Goal: Information Seeking & Learning: Learn about a topic

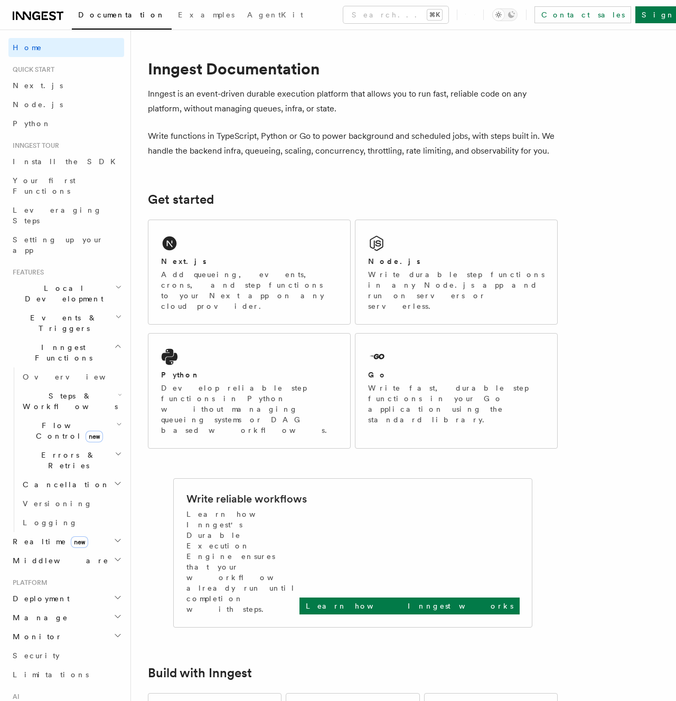
click at [25, 73] on span "Quick start" at bounding box center [31, 69] width 46 height 8
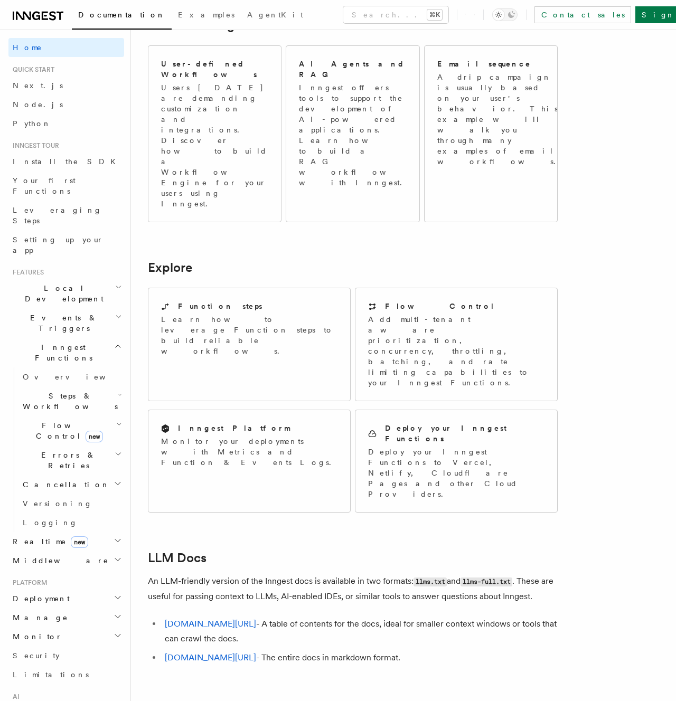
scroll to position [657, 0]
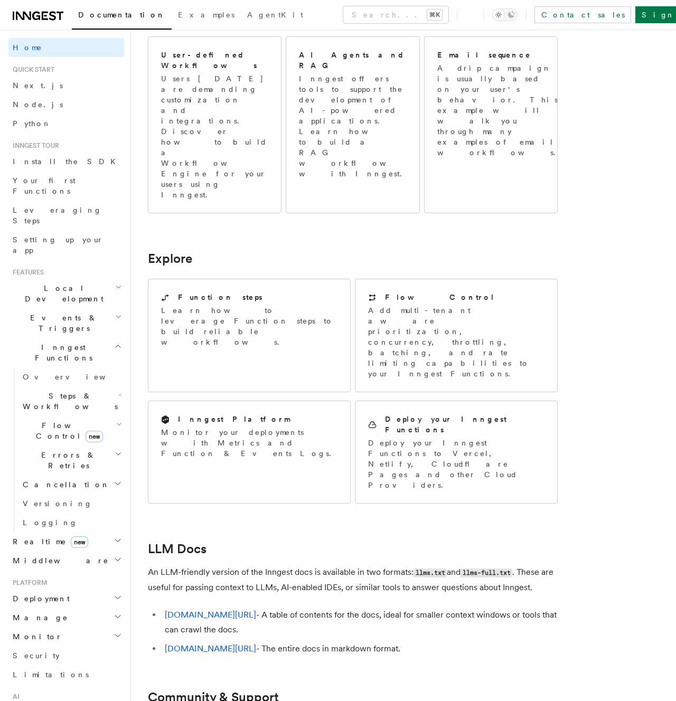
click at [201, 565] on p "An LLM-friendly version of the Inngest docs is available in two formats: llms.t…" at bounding box center [353, 580] width 410 height 30
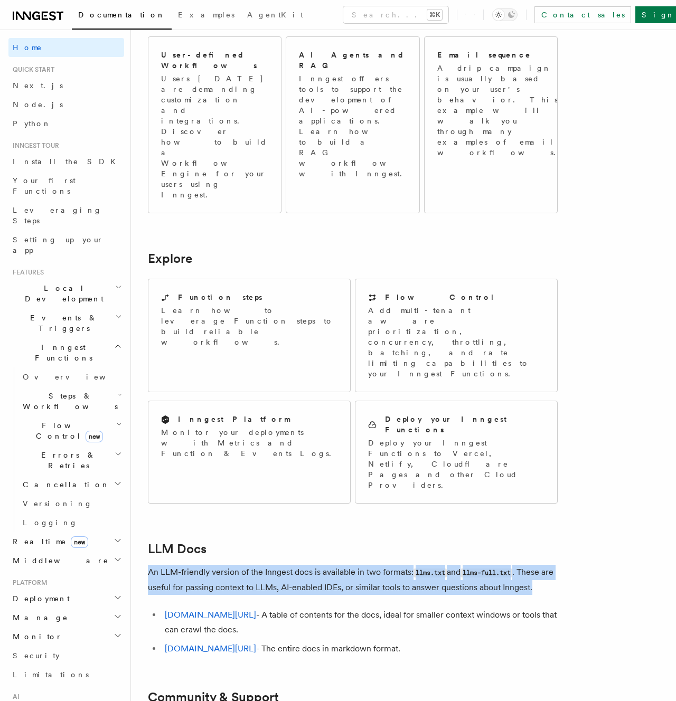
click at [201, 565] on p "An LLM-friendly version of the Inngest docs is available in two formats: llms.t…" at bounding box center [353, 580] width 410 height 30
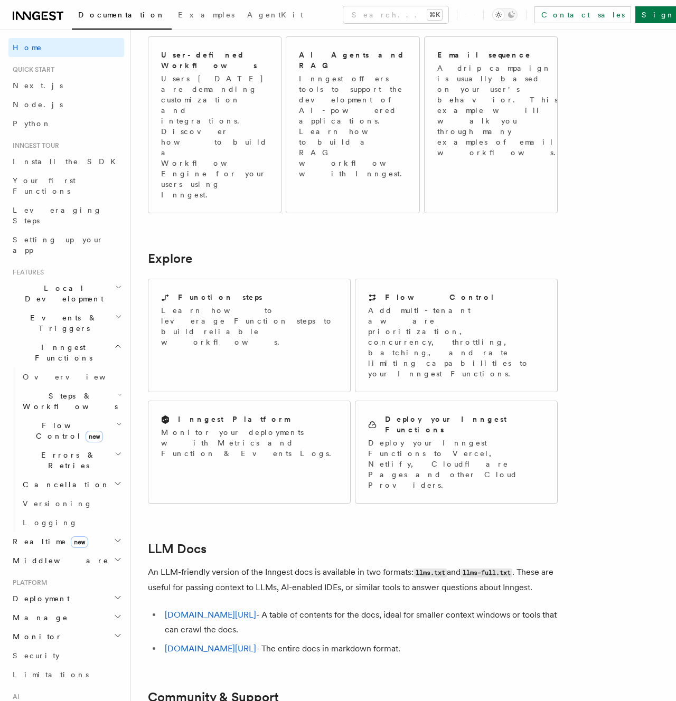
click at [216, 379] on article "Inngest Documentation Inngest is an event-driven durable execution platform tha…" at bounding box center [353, 193] width 410 height 1607
drag, startPoint x: 51, startPoint y: 335, endPoint x: 50, endPoint y: 322, distance: 12.7
click at [50, 387] on h2 "Steps & Workflows" at bounding box center [71, 402] width 106 height 30
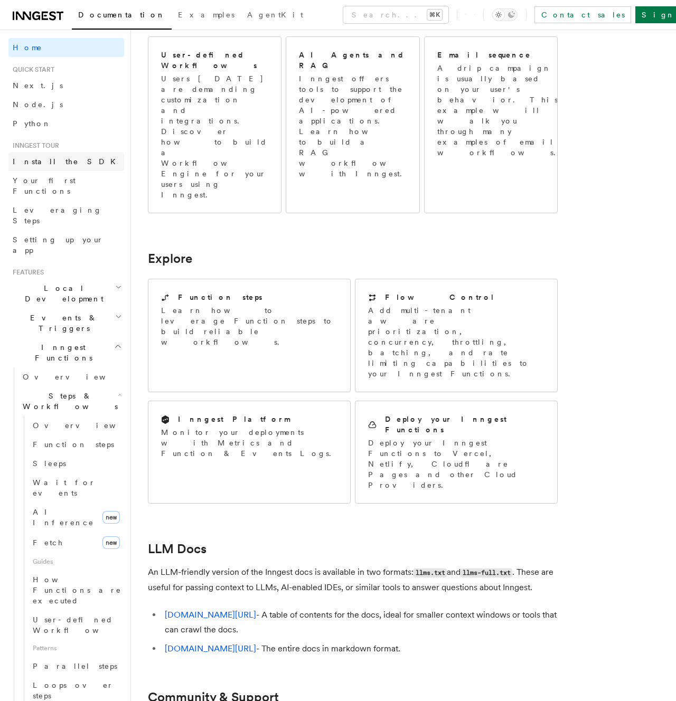
click at [31, 169] on link "Install the SDK" at bounding box center [66, 161] width 116 height 19
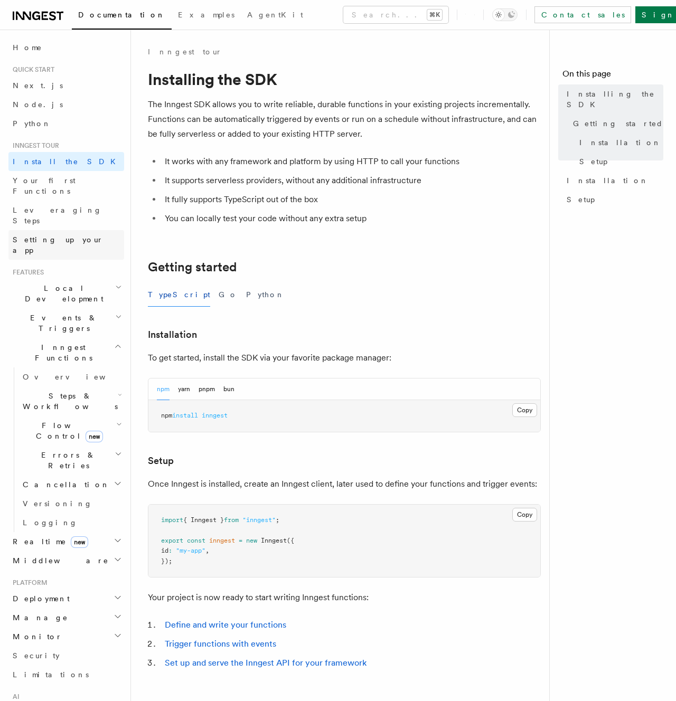
click at [34, 236] on span "Setting up your app" at bounding box center [58, 245] width 91 height 19
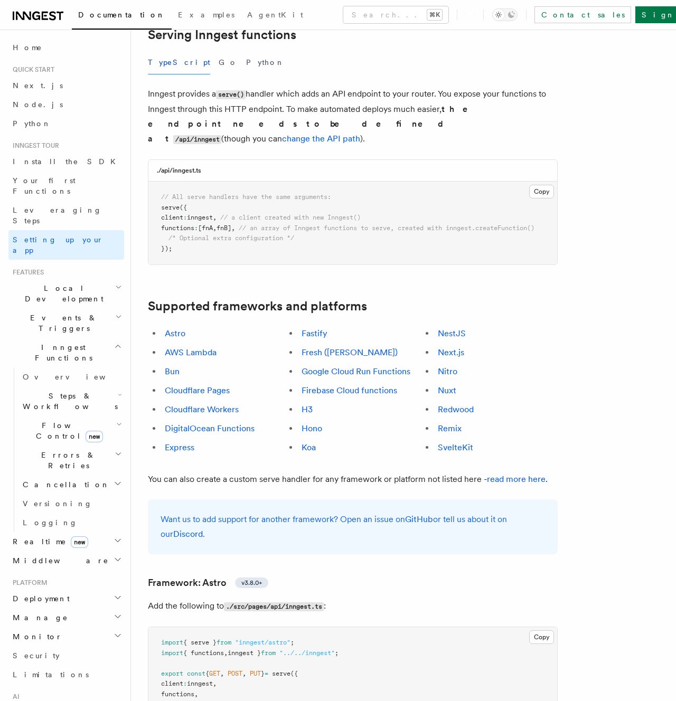
scroll to position [410, 0]
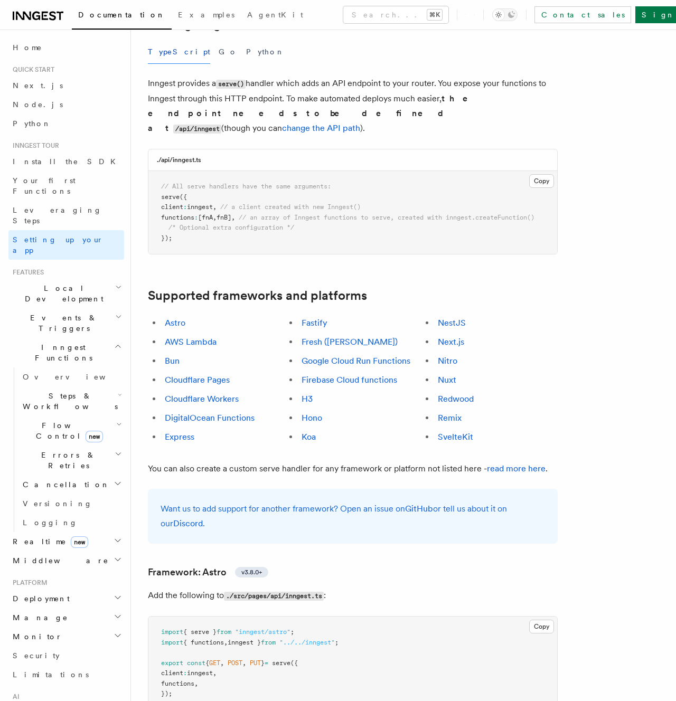
click at [230, 430] on li "Express" at bounding box center [223, 437] width 123 height 15
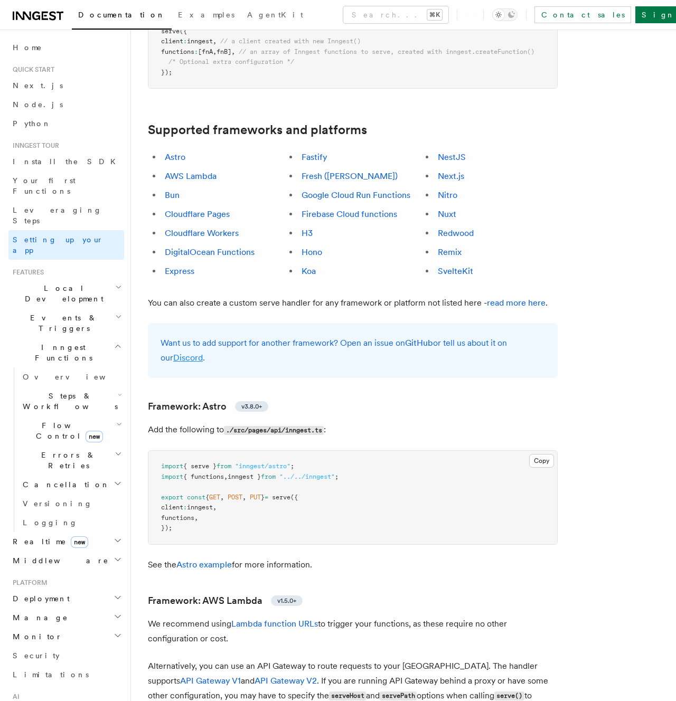
scroll to position [576, 0]
click at [354, 335] on p "Want us to add support for another framework? Open an issue on GitHub or tell u…" at bounding box center [353, 350] width 384 height 30
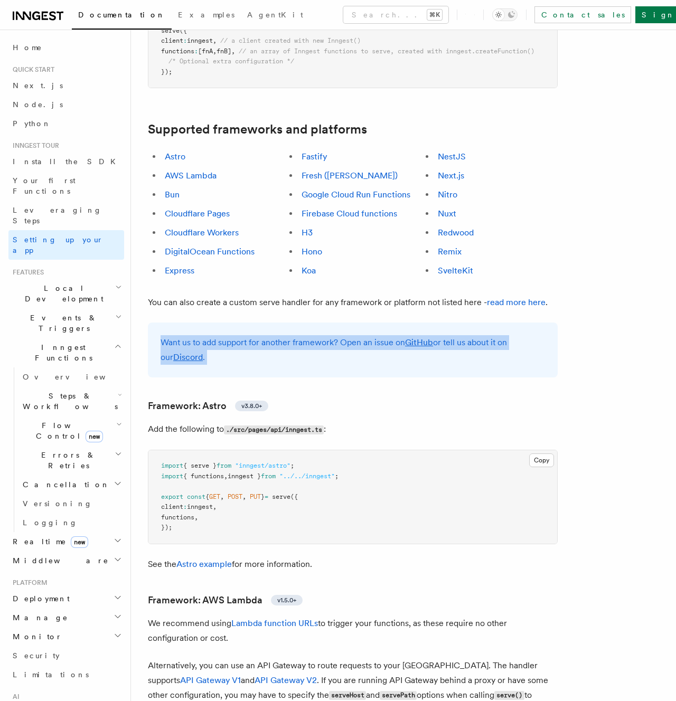
click at [354, 335] on p "Want us to add support for another framework? Open an issue on GitHub or tell u…" at bounding box center [353, 350] width 384 height 30
click at [354, 323] on div "Want us to add support for another framework? Open an issue on GitHub or tell u…" at bounding box center [353, 350] width 410 height 55
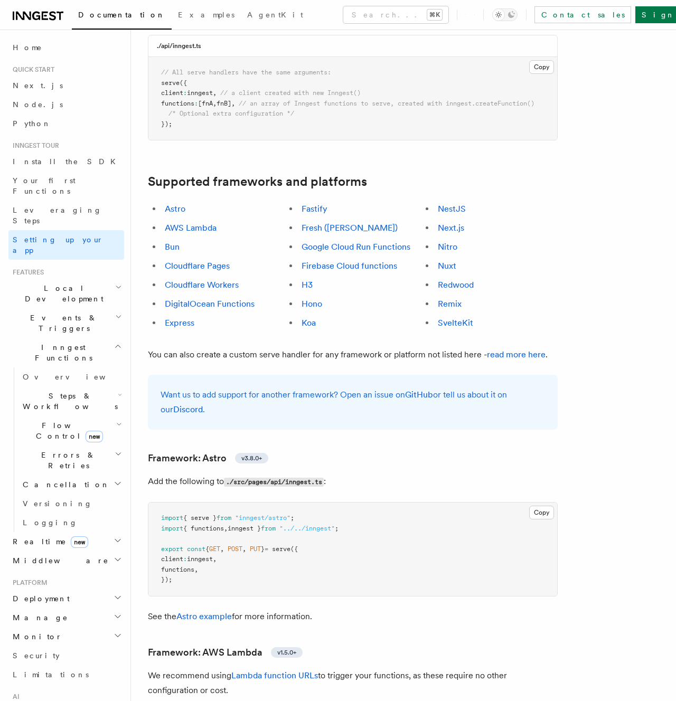
scroll to position [528, 0]
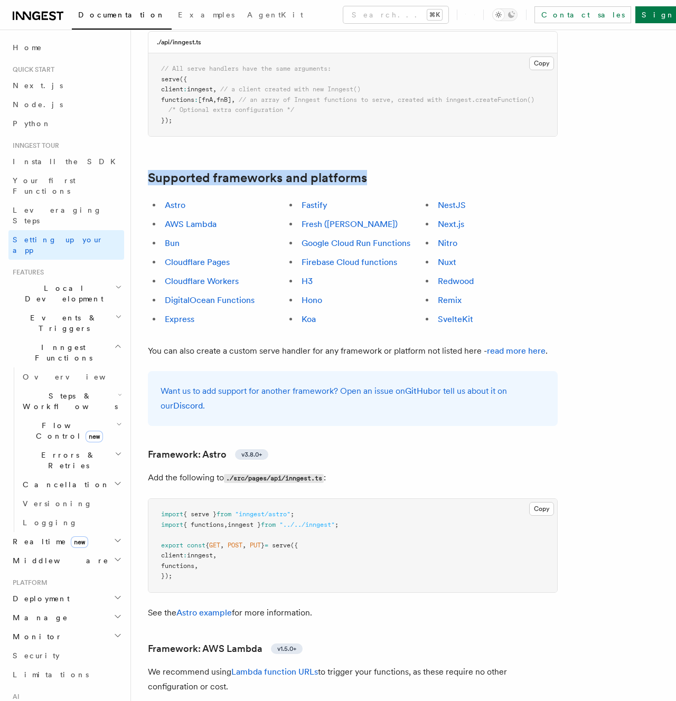
drag, startPoint x: 145, startPoint y: 109, endPoint x: 374, endPoint y: 125, distance: 229.8
click at [374, 171] on h2 "Supported frameworks and platforms" at bounding box center [353, 178] width 410 height 15
click at [417, 386] on link "GitHub" at bounding box center [419, 391] width 28 height 10
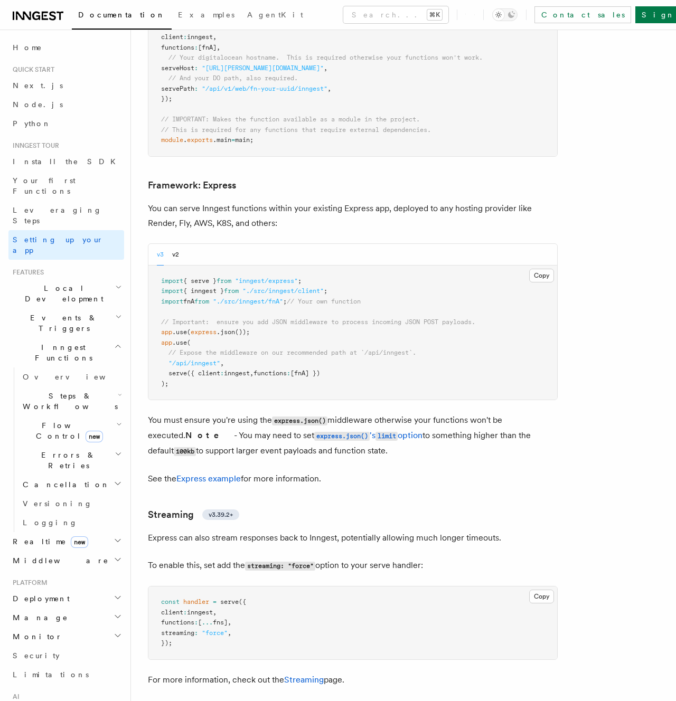
scroll to position [2687, 0]
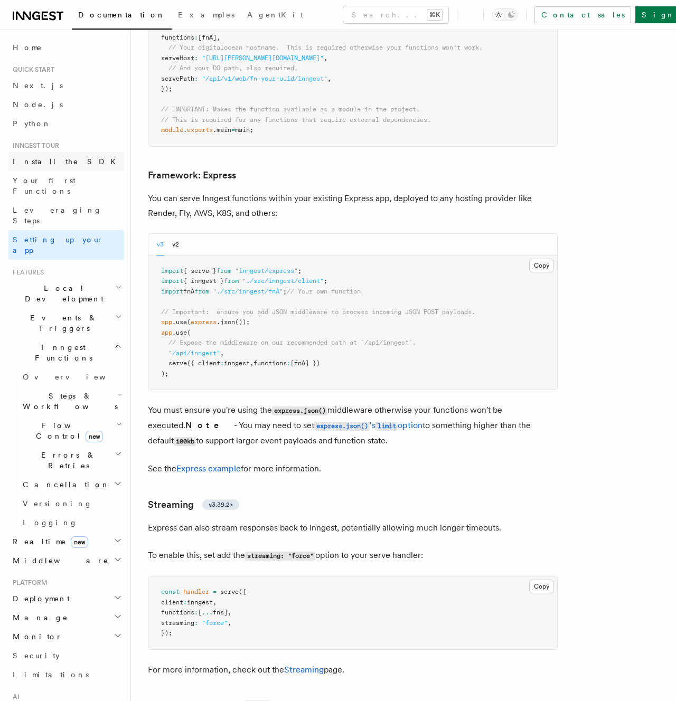
click at [34, 166] on span "Install the SDK" at bounding box center [67, 161] width 109 height 11
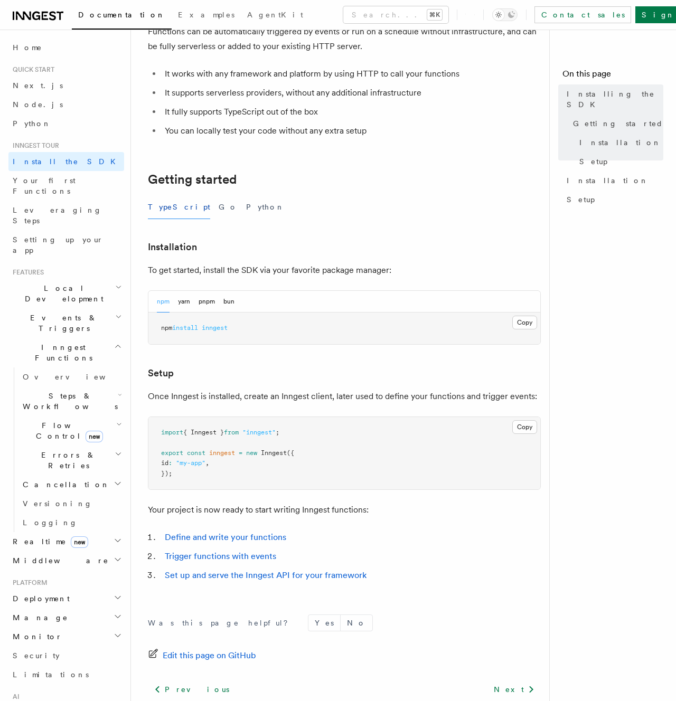
scroll to position [177, 0]
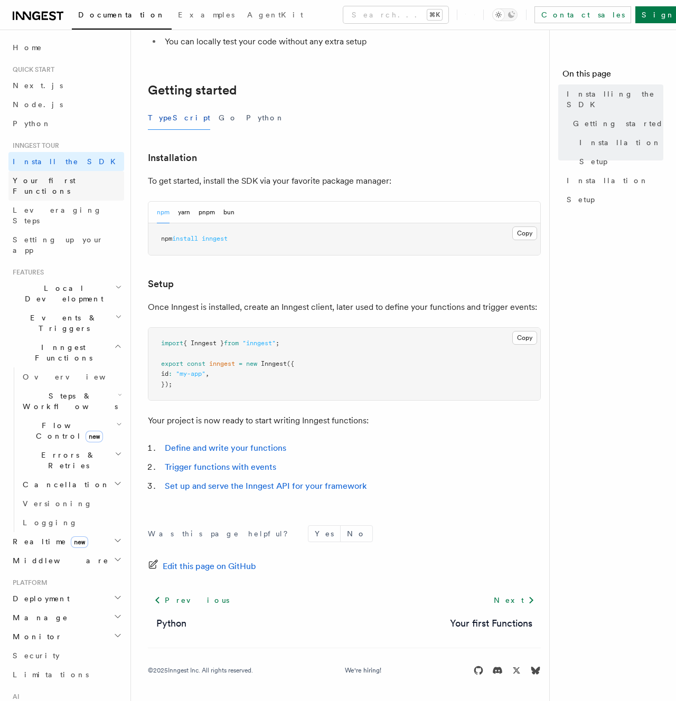
click at [48, 183] on span "Your first Functions" at bounding box center [44, 185] width 63 height 19
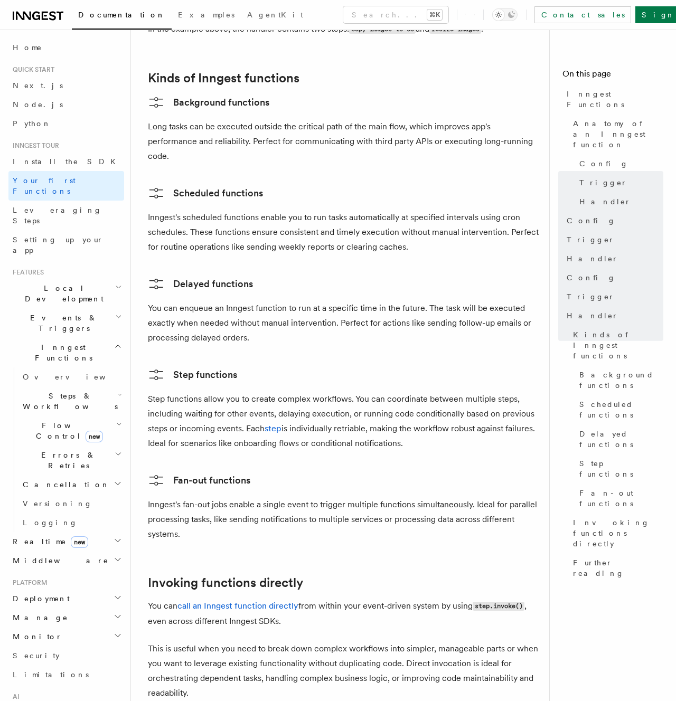
scroll to position [1654, 0]
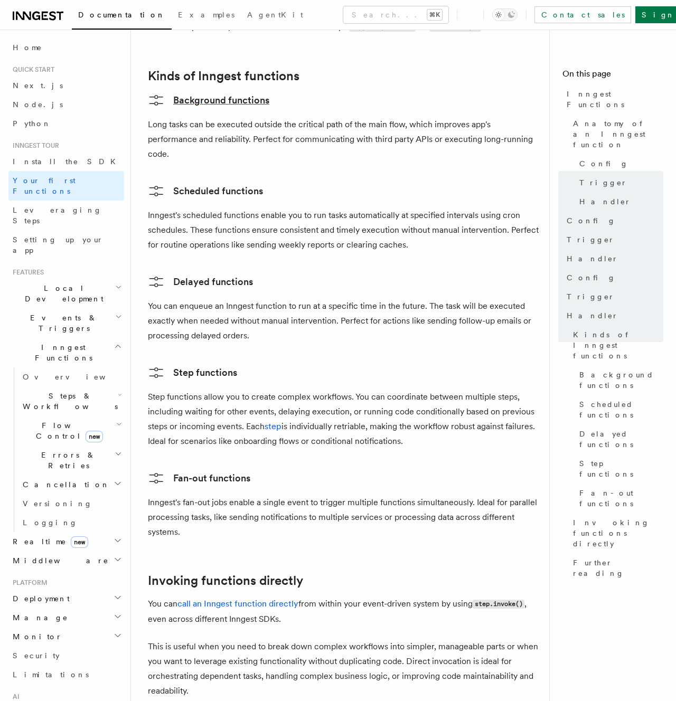
click at [186, 92] on link "Background functions" at bounding box center [208, 100] width 121 height 17
click at [189, 364] on link "Step functions" at bounding box center [192, 372] width 89 height 17
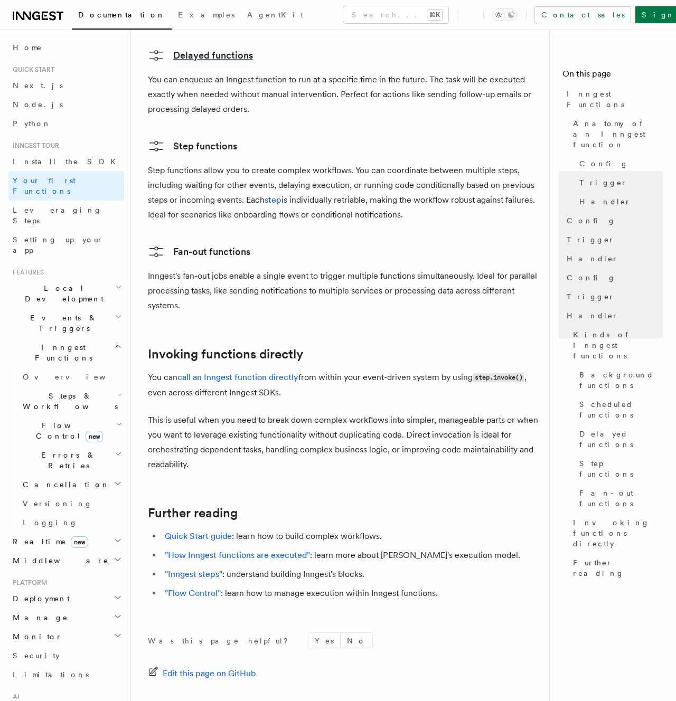
scroll to position [1932, 0]
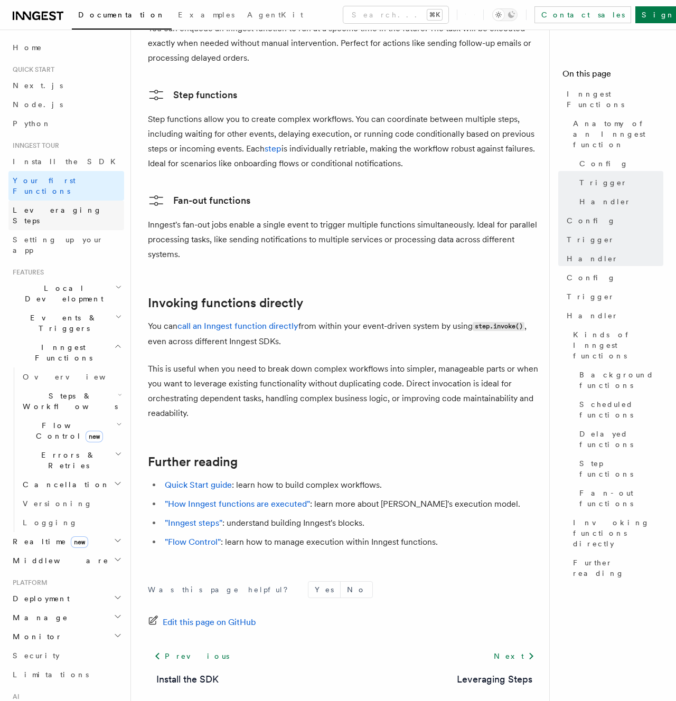
click at [37, 206] on span "Leveraging Steps" at bounding box center [57, 215] width 89 height 19
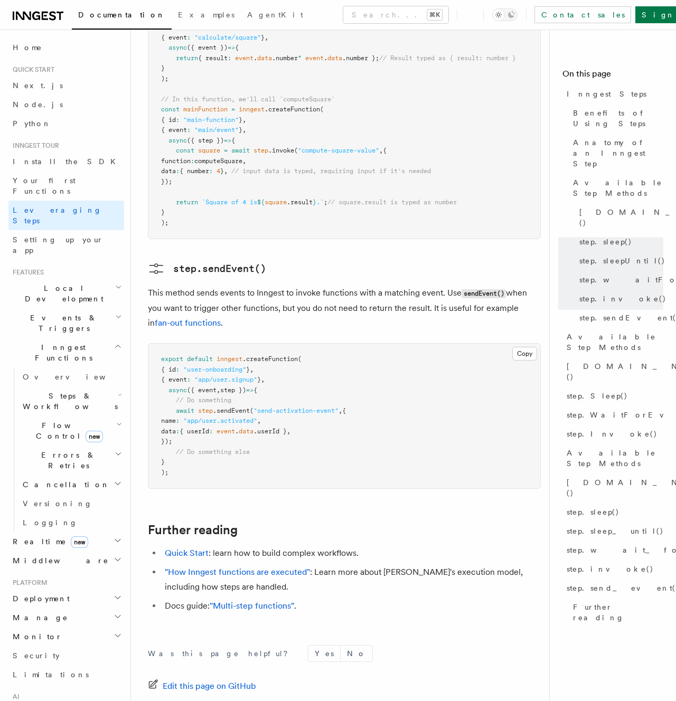
scroll to position [2176, 0]
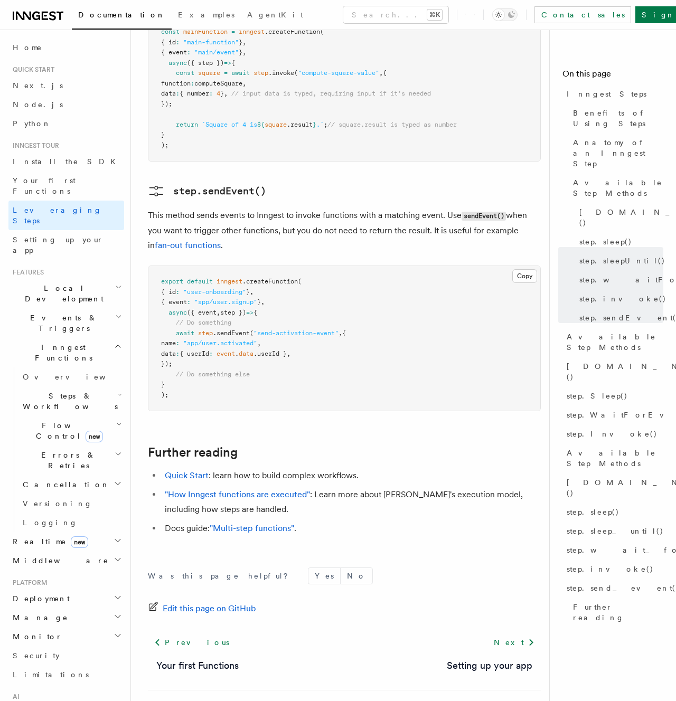
click at [345, 67] on pre "// A function we will call in another place in our app const computeSquare = in…" at bounding box center [344, 37] width 392 height 248
click at [318, 183] on h3 "step.sendEvent()" at bounding box center [344, 191] width 393 height 17
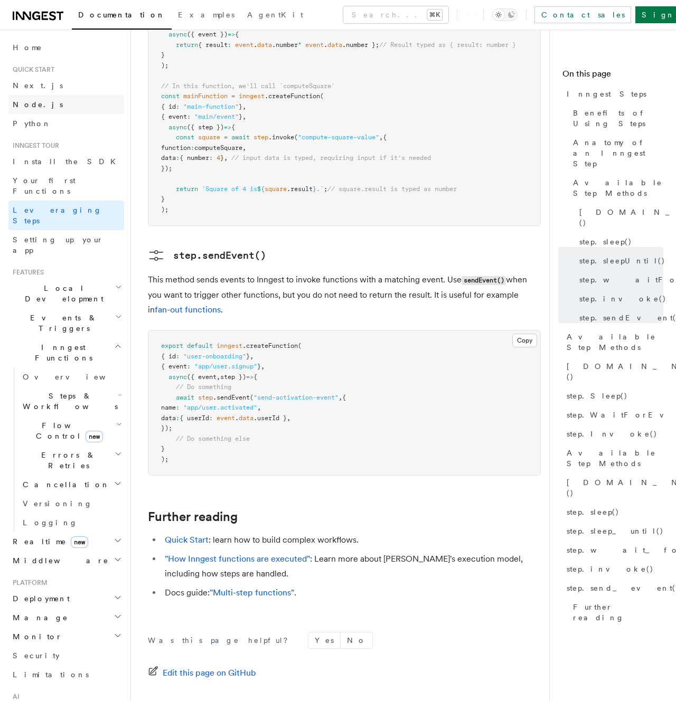
scroll to position [2109, 0]
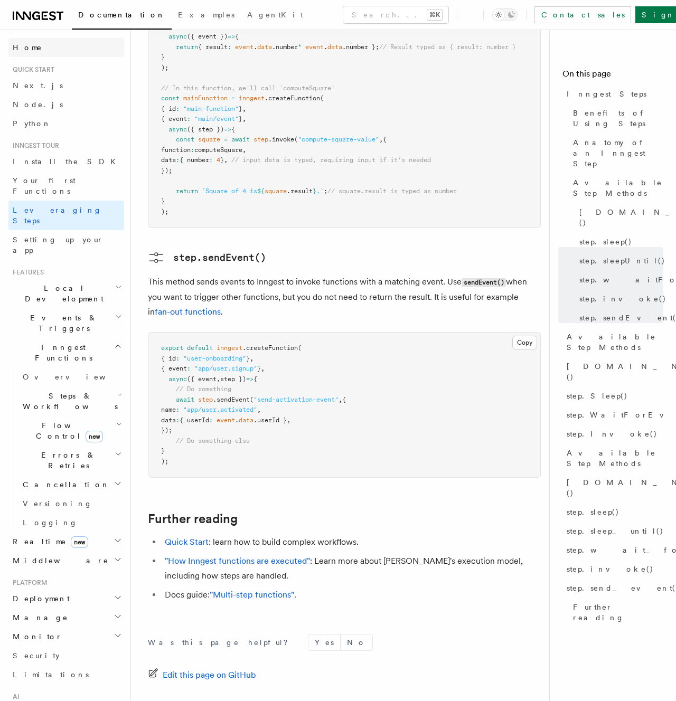
click at [24, 45] on span "Home" at bounding box center [28, 47] width 30 height 11
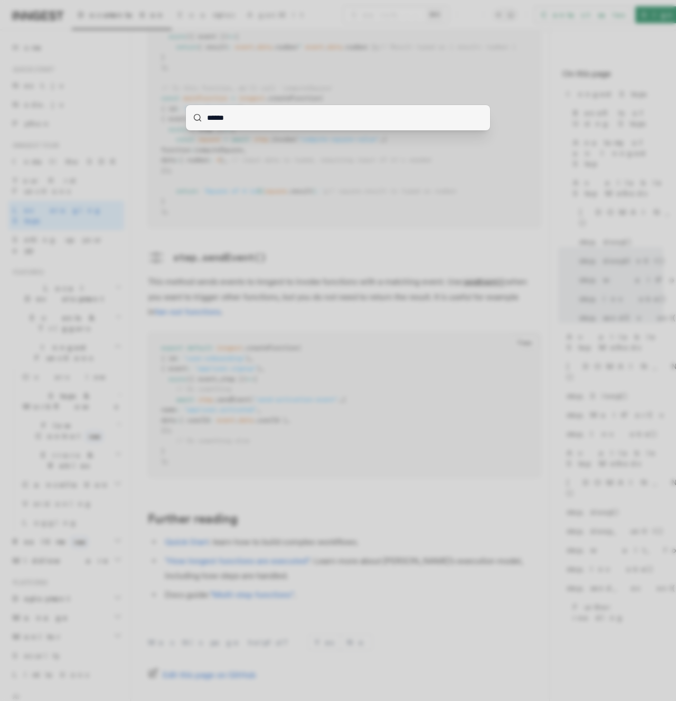
type input "******"
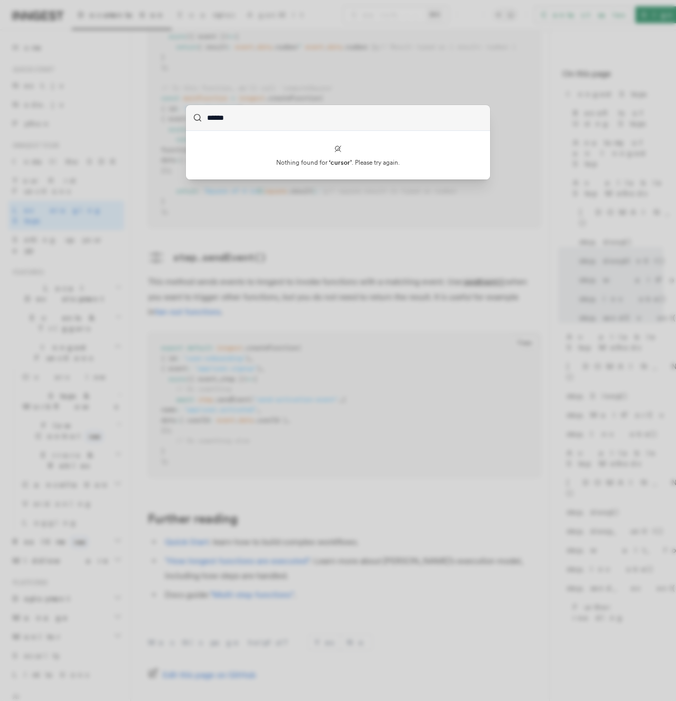
click at [181, 131] on div "****** Nothing found for ‘ cursor ’ . Please try again." at bounding box center [338, 350] width 676 height 701
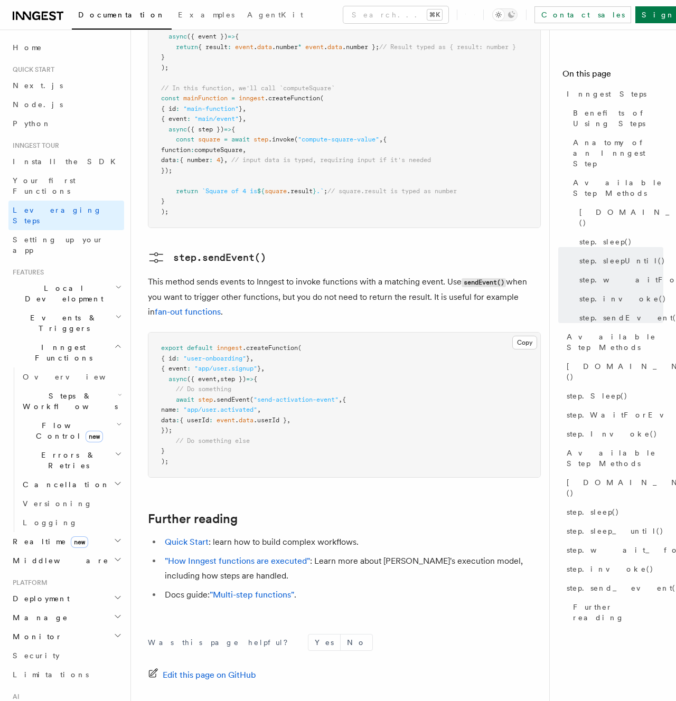
click at [209, 156] on span "{ number" at bounding box center [195, 159] width 30 height 7
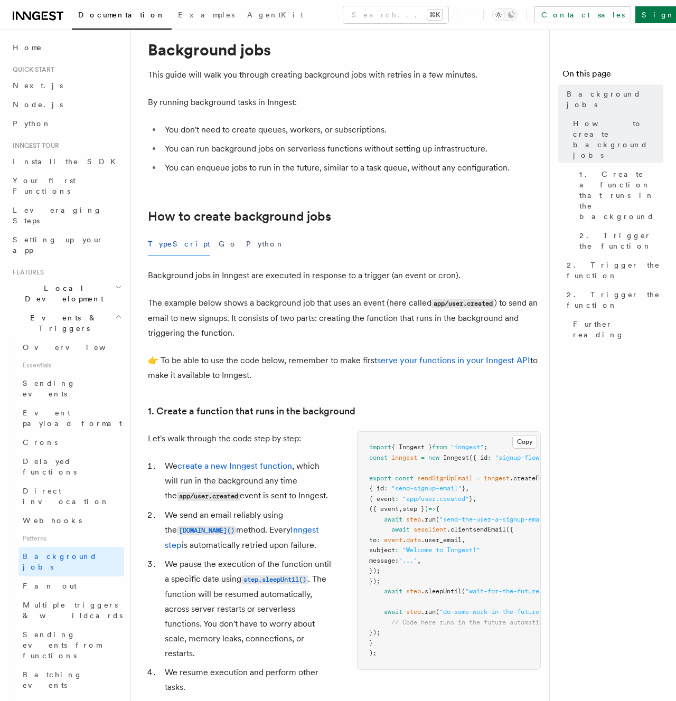
scroll to position [596, 0]
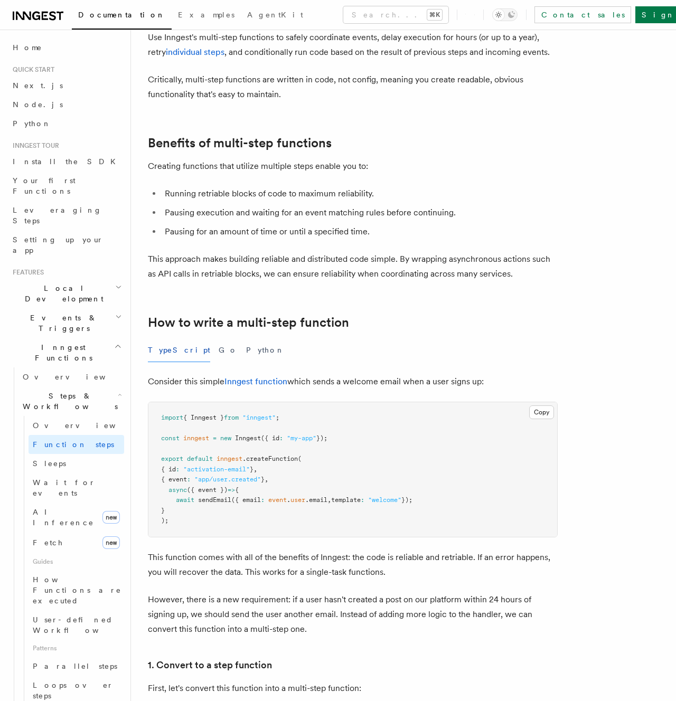
scroll to position [68, 0]
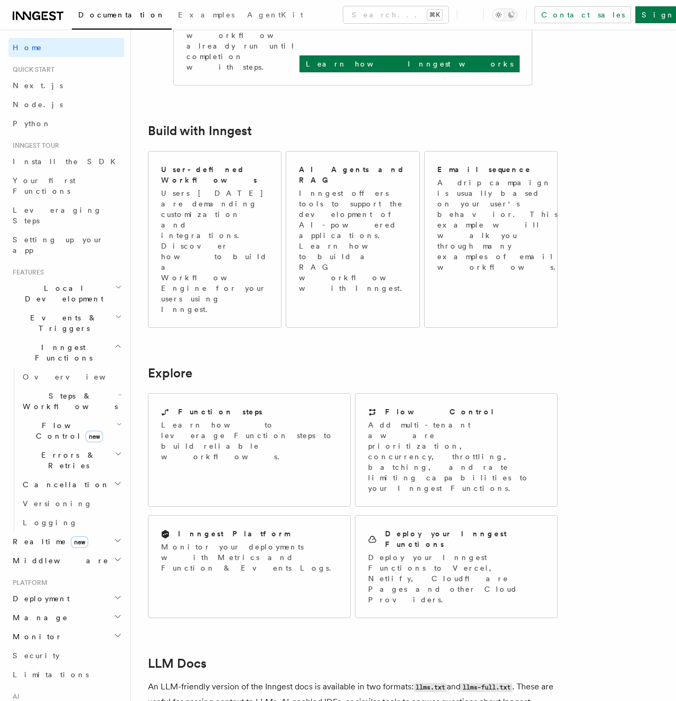
scroll to position [545, 0]
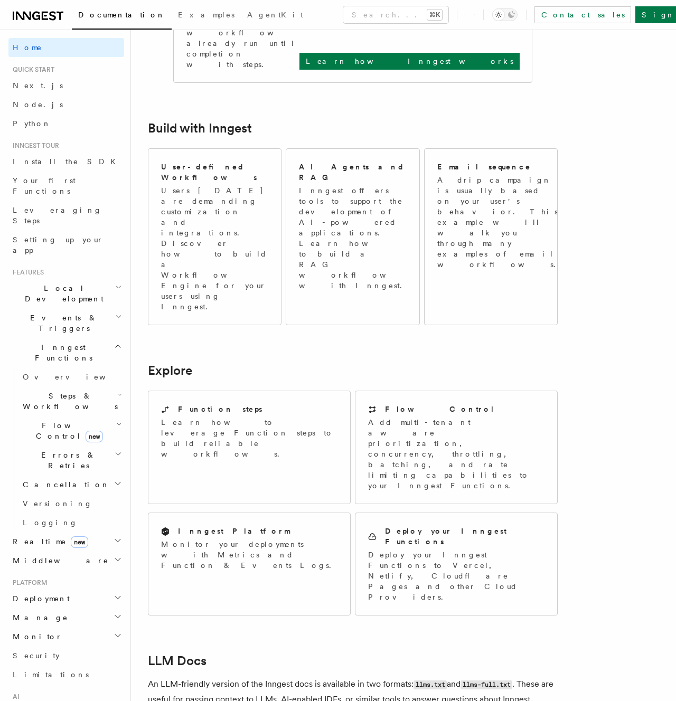
click at [234, 413] on article "Inngest Documentation Inngest is an event-driven durable execution platform tha…" at bounding box center [353, 305] width 410 height 1607
click at [288, 412] on article "Inngest Documentation Inngest is an event-driven durable execution platform tha…" at bounding box center [353, 305] width 410 height 1607
click at [278, 677] on p "An LLM-friendly version of the Inngest docs is available in two formats: llms.t…" at bounding box center [353, 692] width 410 height 30
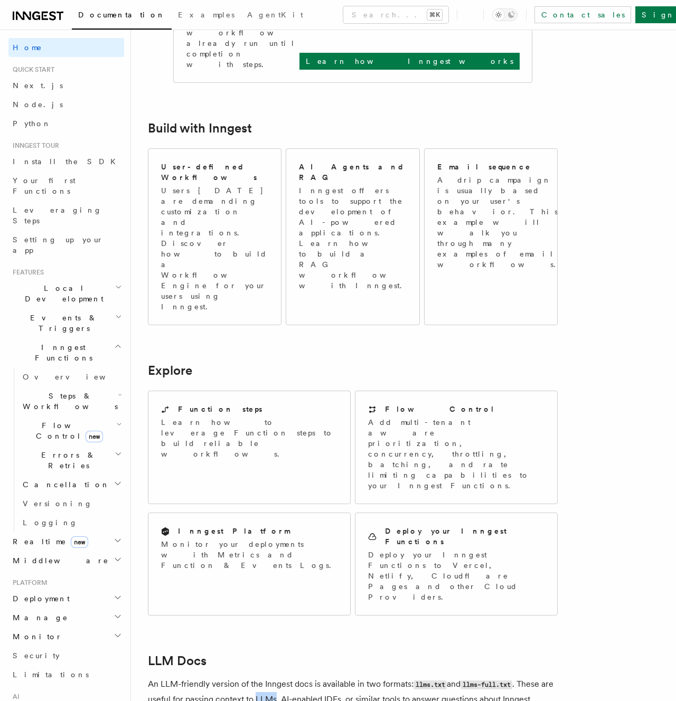
click at [278, 677] on p "An LLM-friendly version of the Inngest docs is available in two formats: llms.t…" at bounding box center [353, 692] width 410 height 30
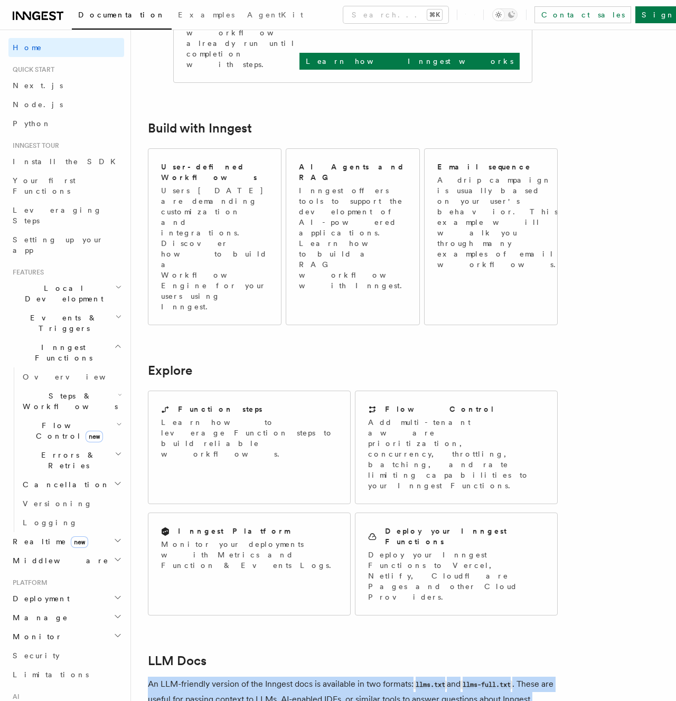
click at [278, 677] on p "An LLM-friendly version of the Inngest docs is available in two formats: llms.t…" at bounding box center [353, 692] width 410 height 30
click at [299, 419] on article "Inngest Documentation Inngest is an event-driven durable execution platform tha…" at bounding box center [353, 305] width 410 height 1607
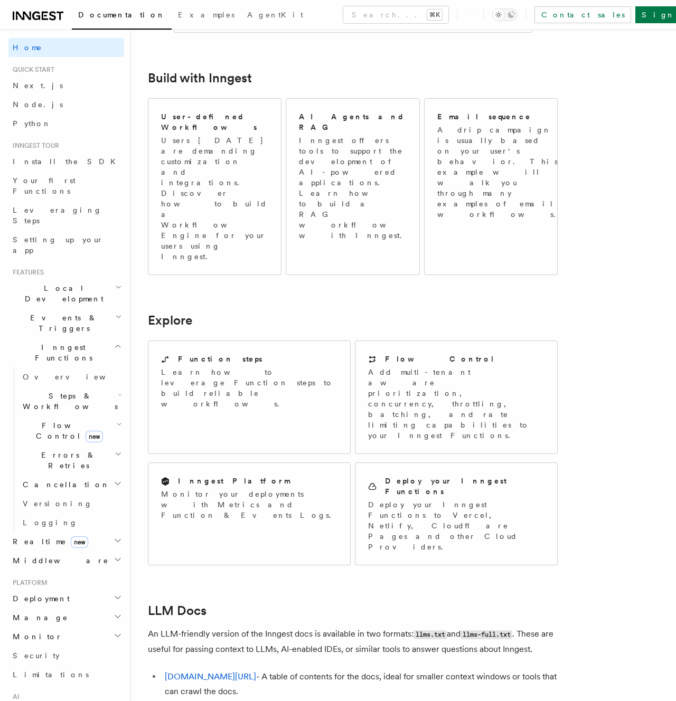
scroll to position [597, 0]
click at [191, 670] on link "inngest.com/llms.txt" at bounding box center [210, 675] width 91 height 10
click at [190, 701] on link "inngest.com/llms-full.txt" at bounding box center [210, 709] width 91 height 10
click at [177, 670] on link "inngest.com/llms.txt" at bounding box center [210, 675] width 91 height 10
drag, startPoint x: 412, startPoint y: 413, endPoint x: 145, endPoint y: 318, distance: 283.6
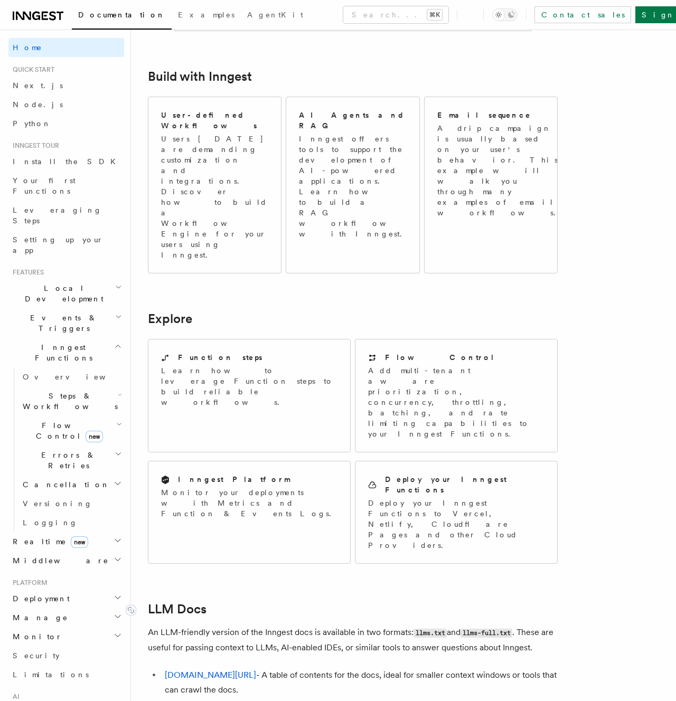
click at [148, 318] on article "Inngest Documentation Inngest is an event-driven durable execution platform tha…" at bounding box center [353, 253] width 410 height 1607
copy article "LLM Docs An LLM-friendly version of the Inngest docs is available in two format…"
click at [287, 368] on article "Inngest Documentation Inngest is an event-driven durable execution platform tha…" at bounding box center [353, 253] width 410 height 1607
click at [207, 670] on link "inngest.com/llms.txt" at bounding box center [210, 675] width 91 height 10
click at [224, 701] on link "inngest.com/llms-full.txt" at bounding box center [210, 709] width 91 height 10
